Goal: Find specific page/section

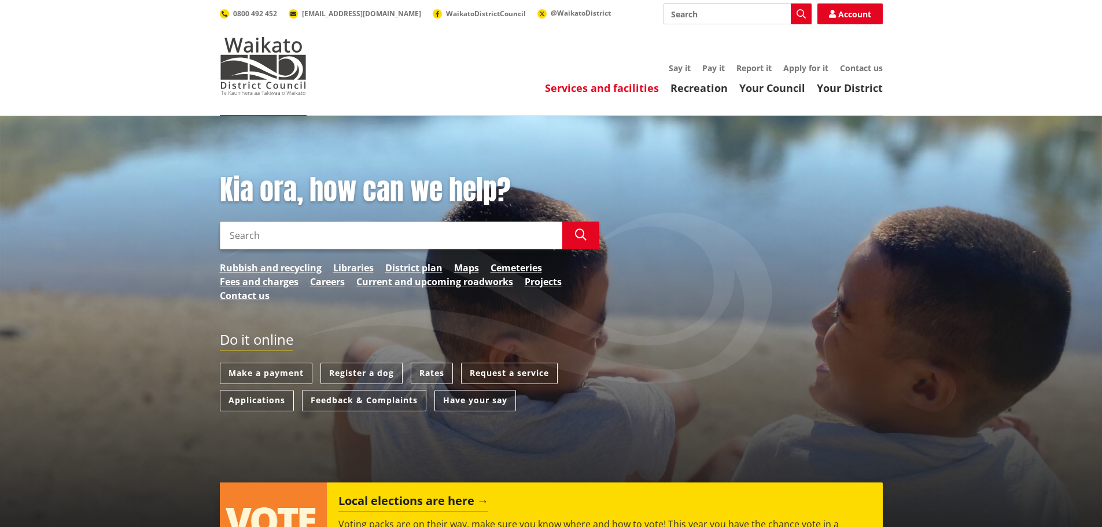
click at [640, 86] on link "Services and facilities" at bounding box center [602, 88] width 114 height 14
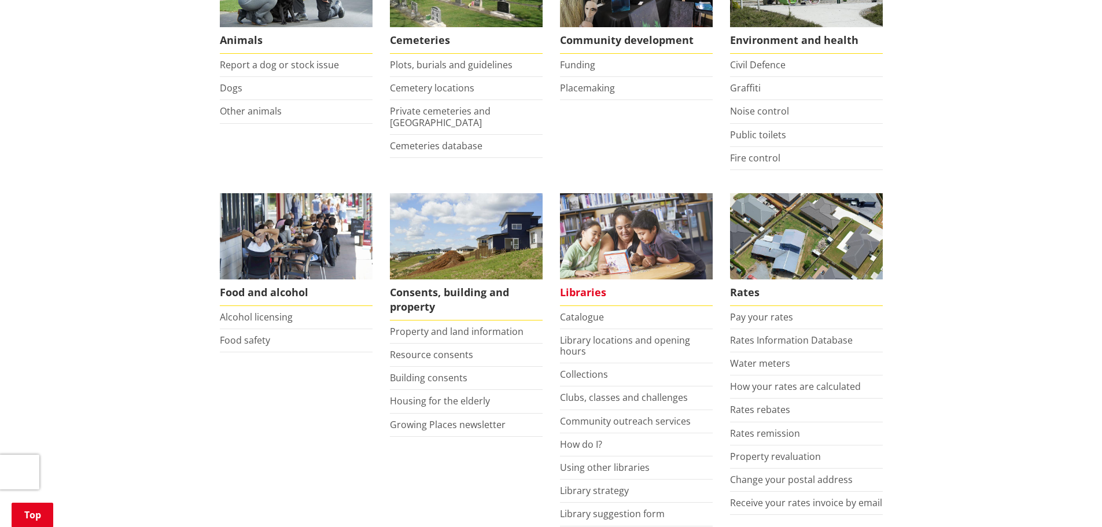
scroll to position [347, 0]
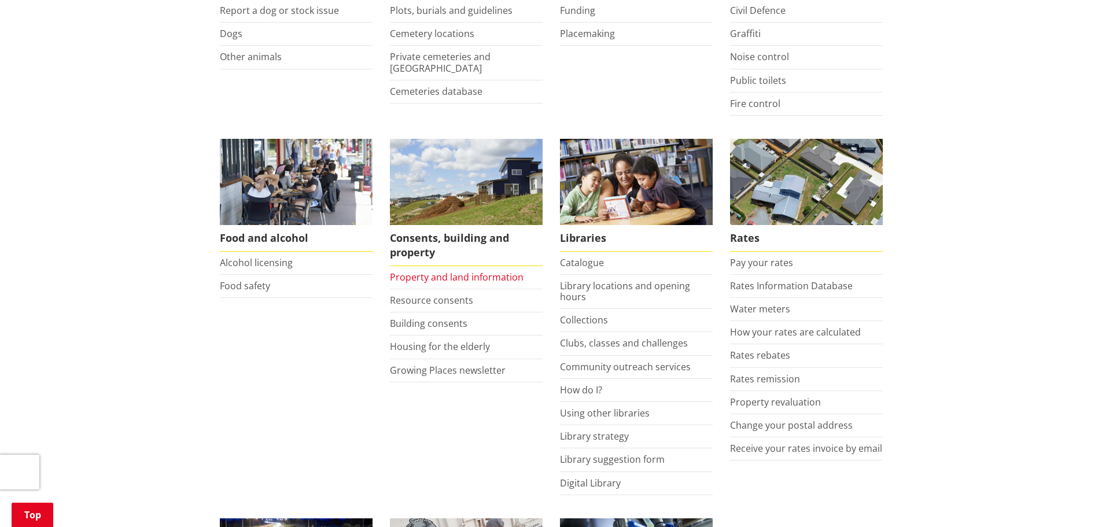
click at [445, 277] on link "Property and land information" at bounding box center [457, 277] width 134 height 13
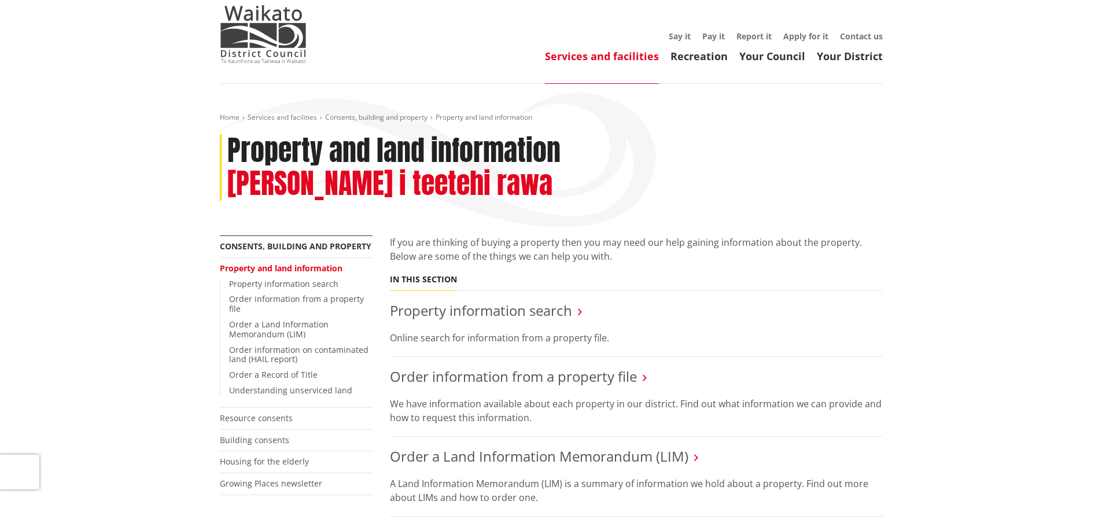
scroll to position [58, 0]
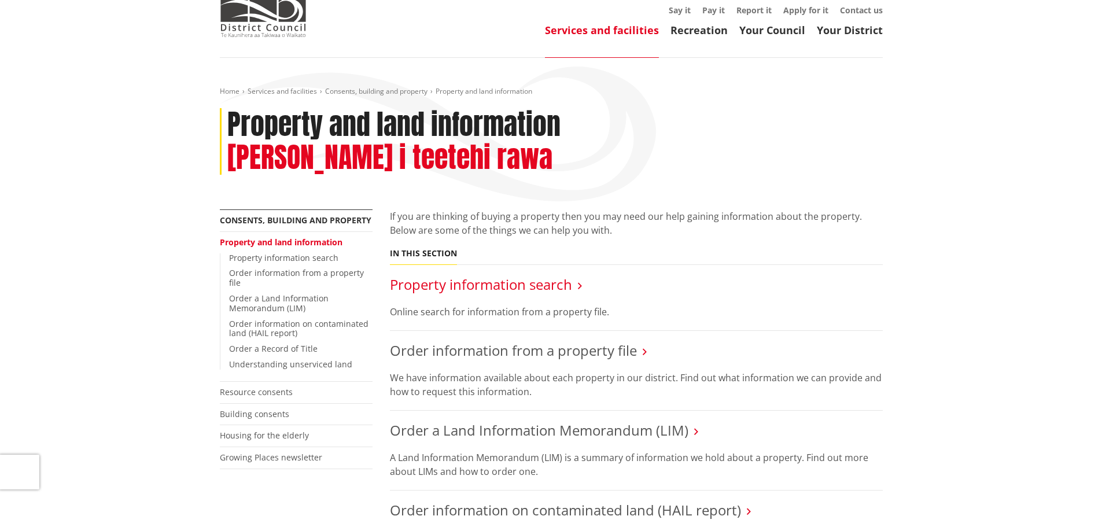
click at [489, 275] on link "Property information search" at bounding box center [481, 284] width 182 height 19
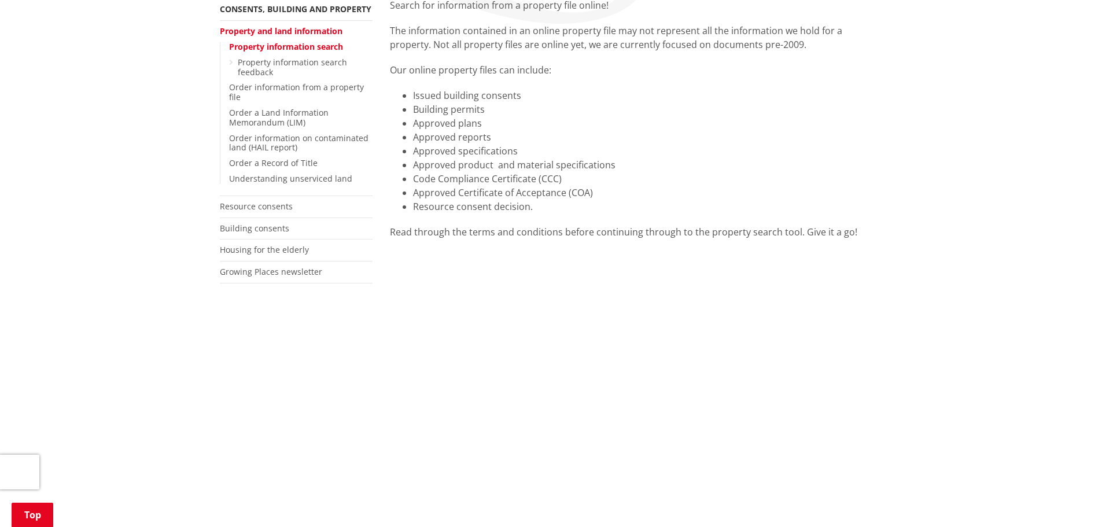
scroll to position [231, 0]
